Goal: Complete application form: Complete application form

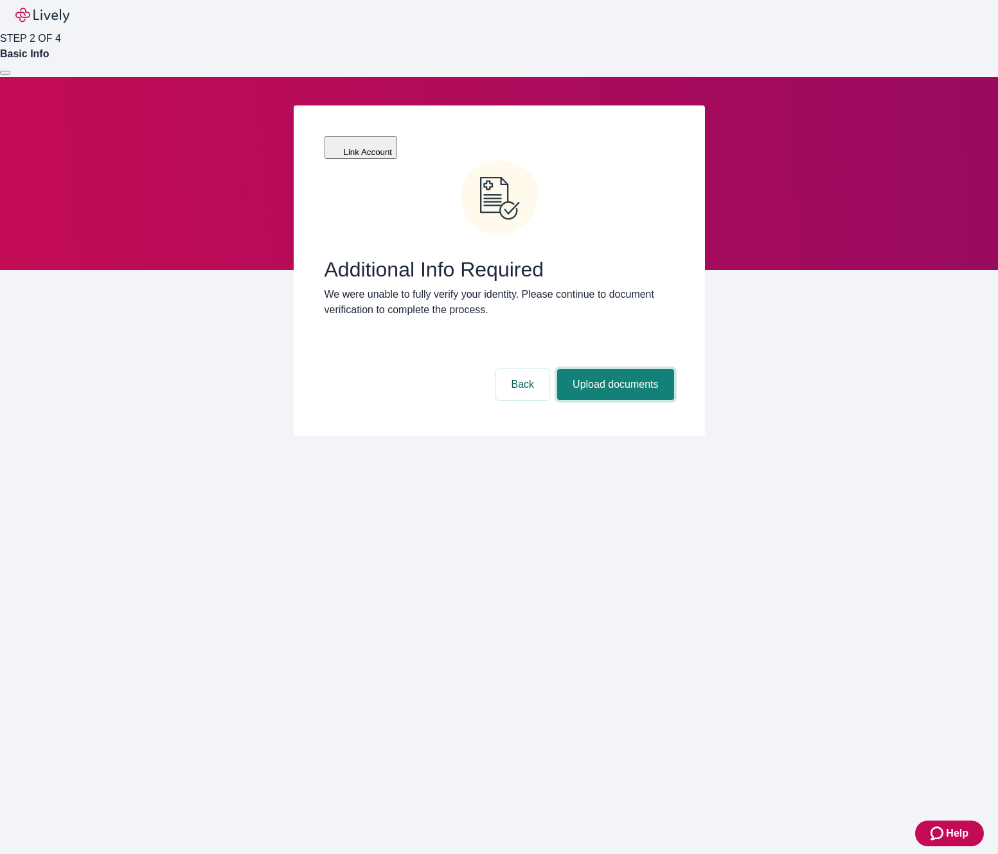
click at [601, 369] on button "Upload documents" at bounding box center [615, 384] width 116 height 31
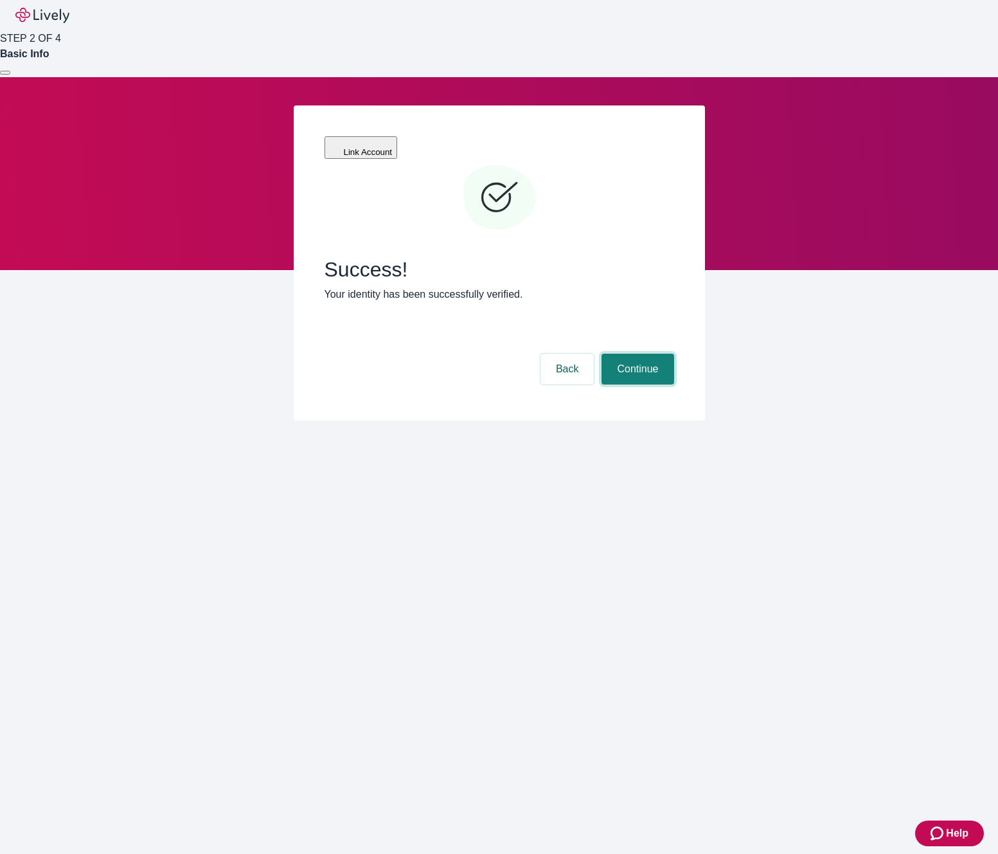
click at [613, 354] on button "Continue" at bounding box center [638, 369] width 72 height 31
click at [544, 354] on button "Back" at bounding box center [568, 369] width 54 height 31
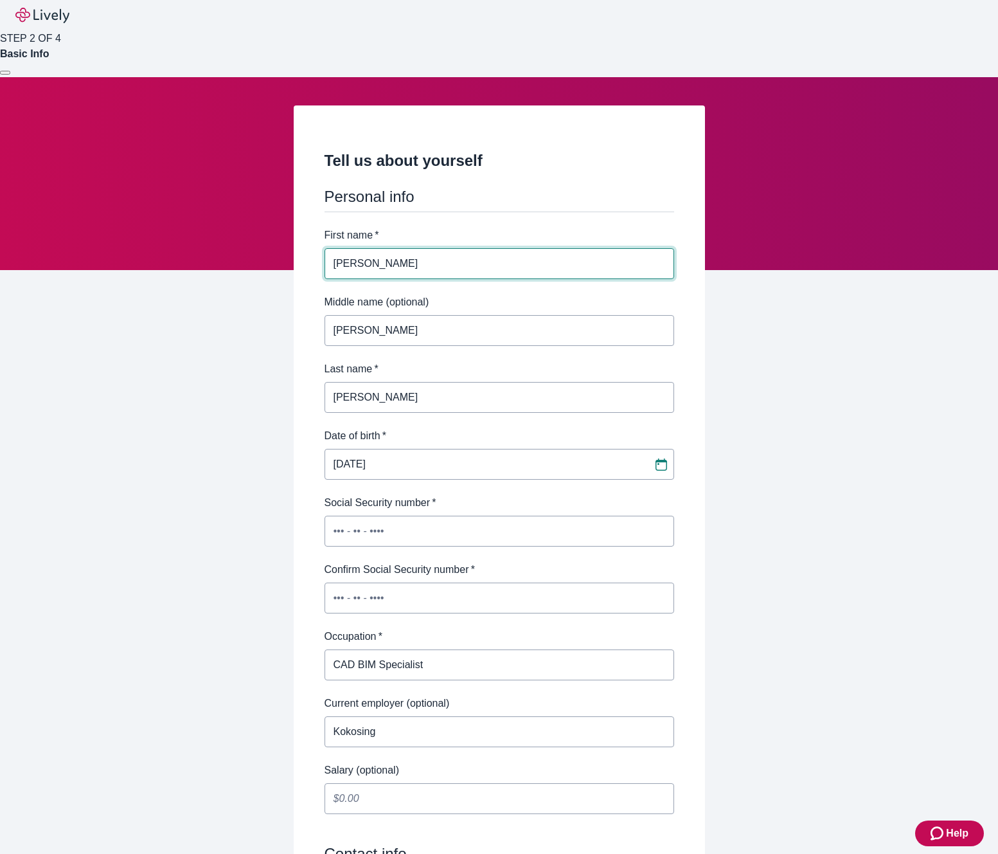
click at [163, 312] on div "Tell us about yourself Personal info First name   * [PERSON_NAME] ​ Middle name…" at bounding box center [499, 724] width 998 height 1295
click at [5, 73] on div at bounding box center [5, 73] width 0 height 0
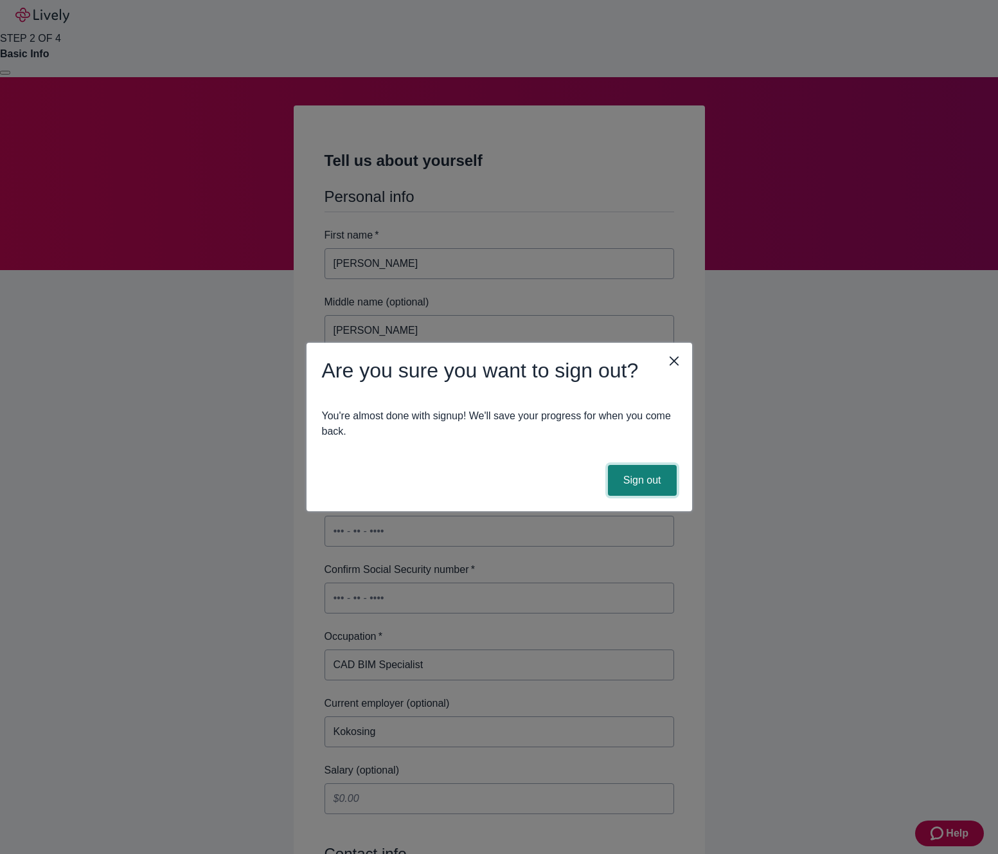
click at [624, 471] on button "Sign out" at bounding box center [642, 480] width 69 height 31
